Goal: Information Seeking & Learning: Learn about a topic

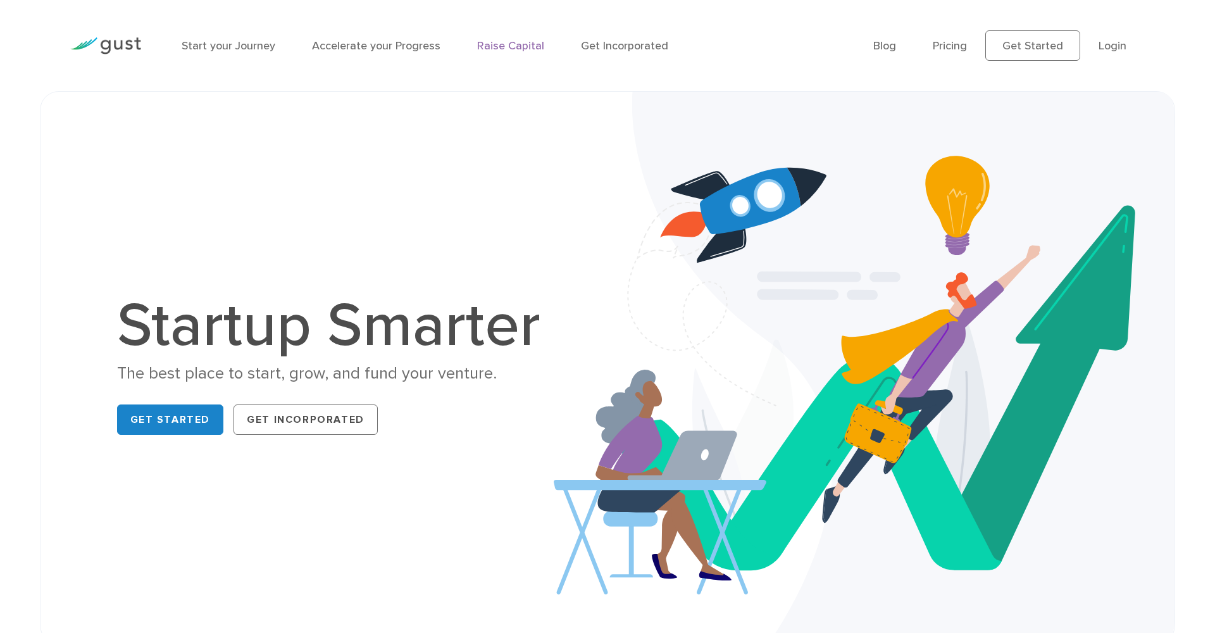
click at [511, 44] on link "Raise Capital" at bounding box center [510, 45] width 67 height 13
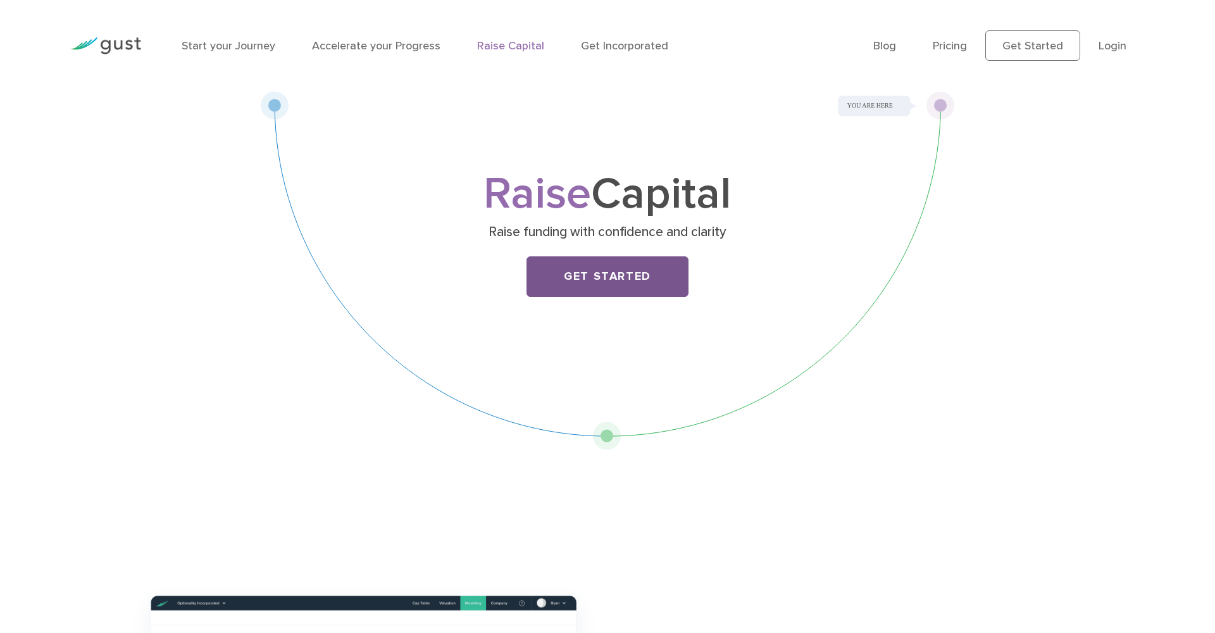
click at [663, 278] on link "Get Started" at bounding box center [608, 276] width 162 height 41
click at [954, 46] on link "Pricing" at bounding box center [950, 45] width 34 height 13
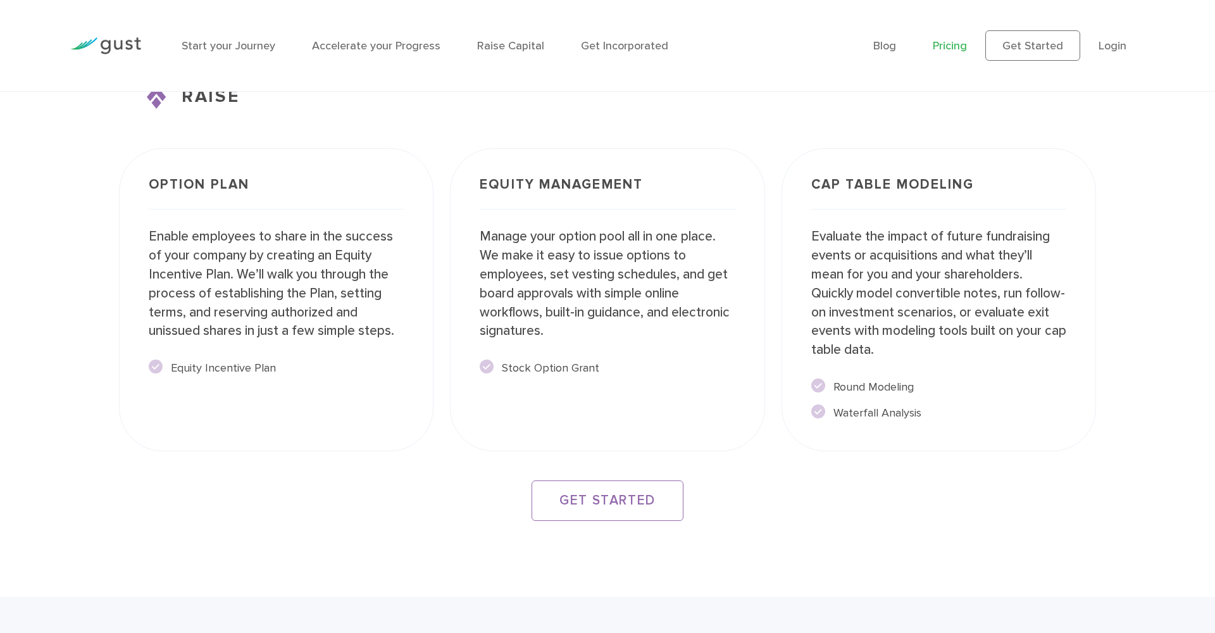
scroll to position [2384, 0]
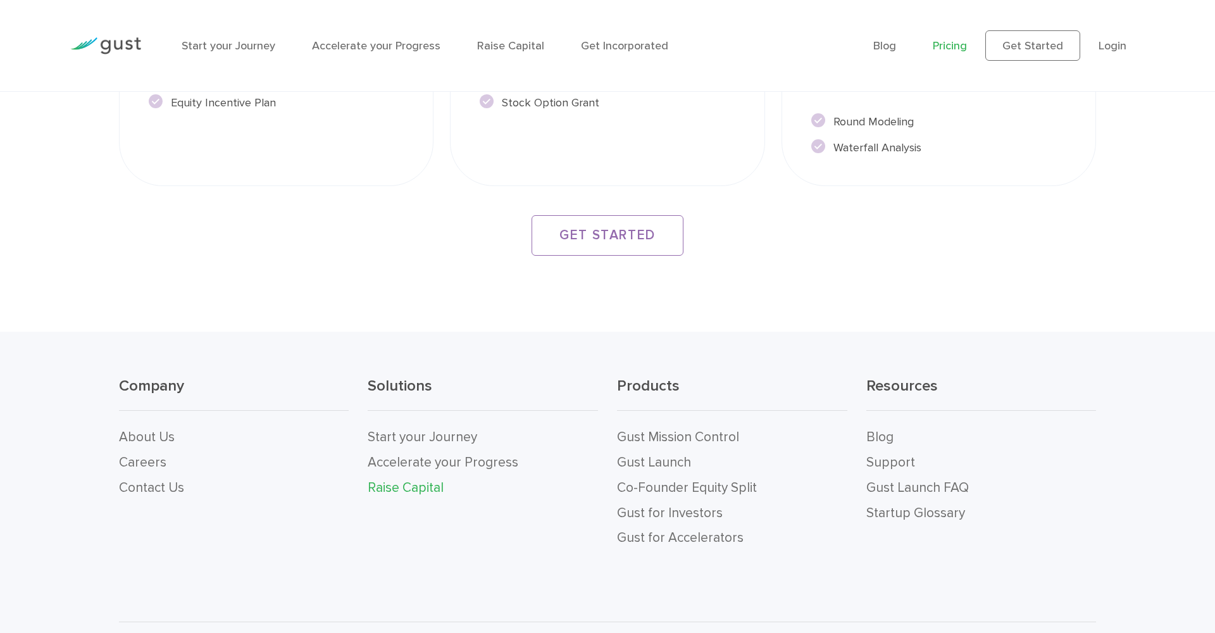
click at [387, 480] on link "Raise Capital" at bounding box center [406, 488] width 76 height 16
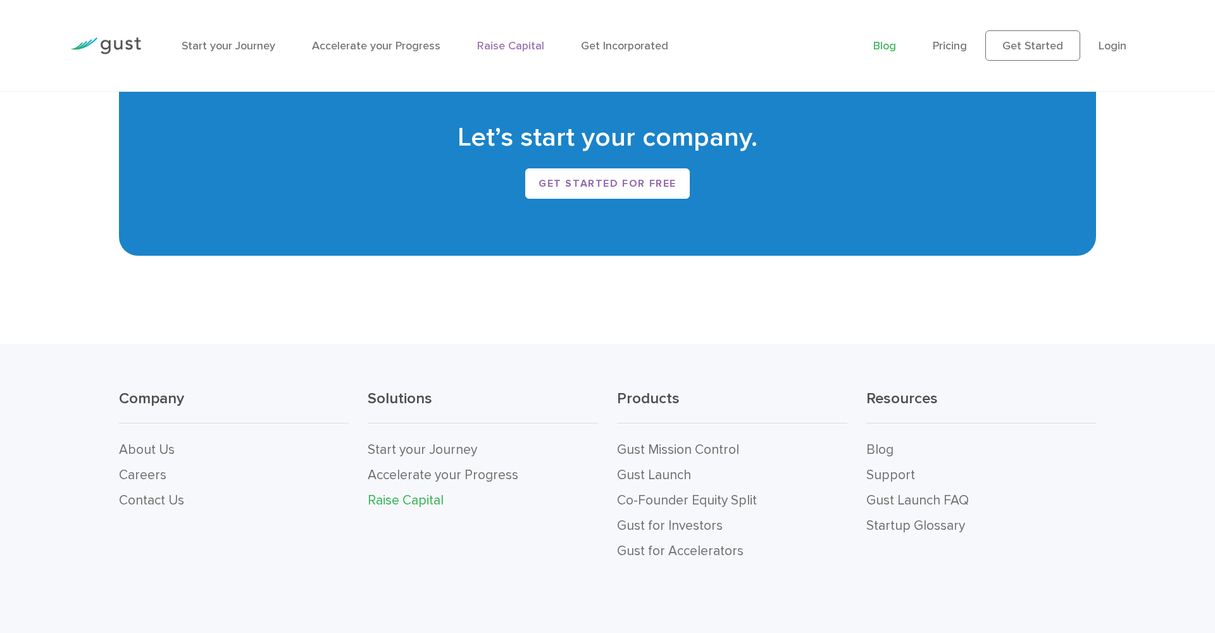
scroll to position [2590, 0]
